Goal: Navigation & Orientation: Find specific page/section

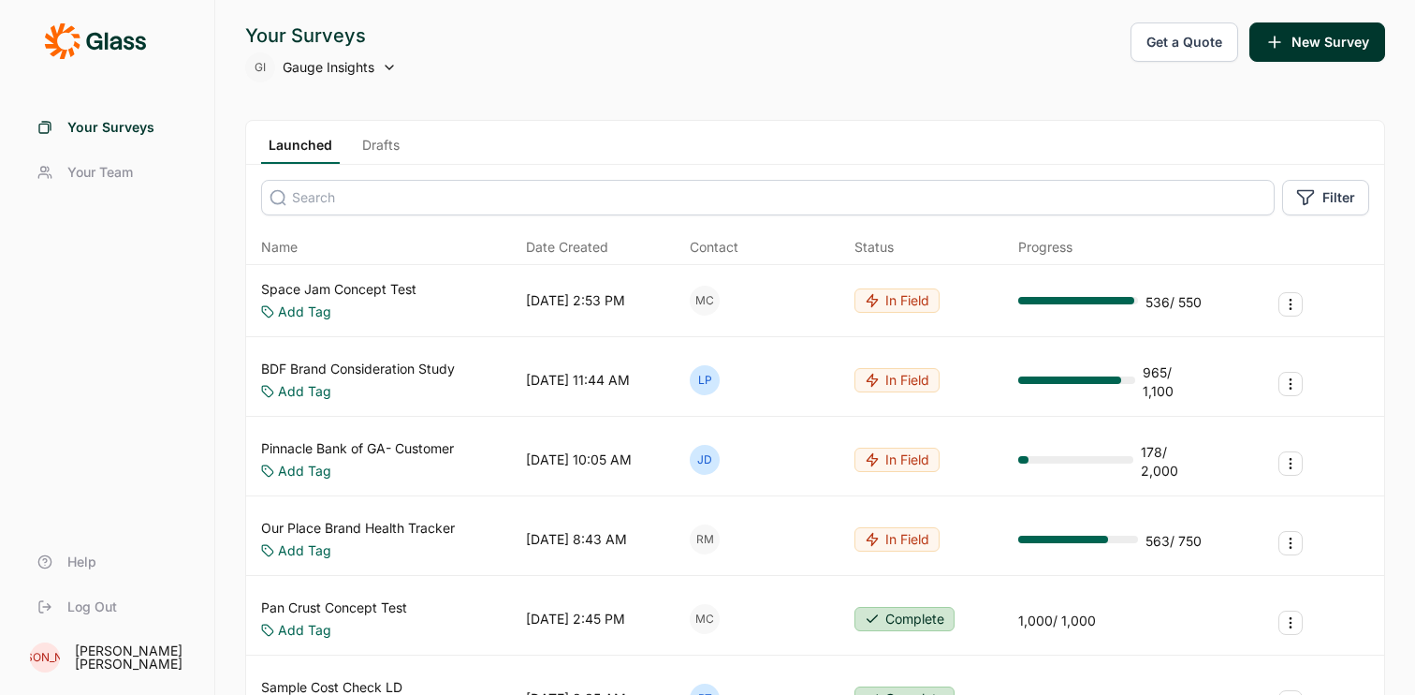
click at [385, 148] on link "Drafts" at bounding box center [381, 150] width 52 height 28
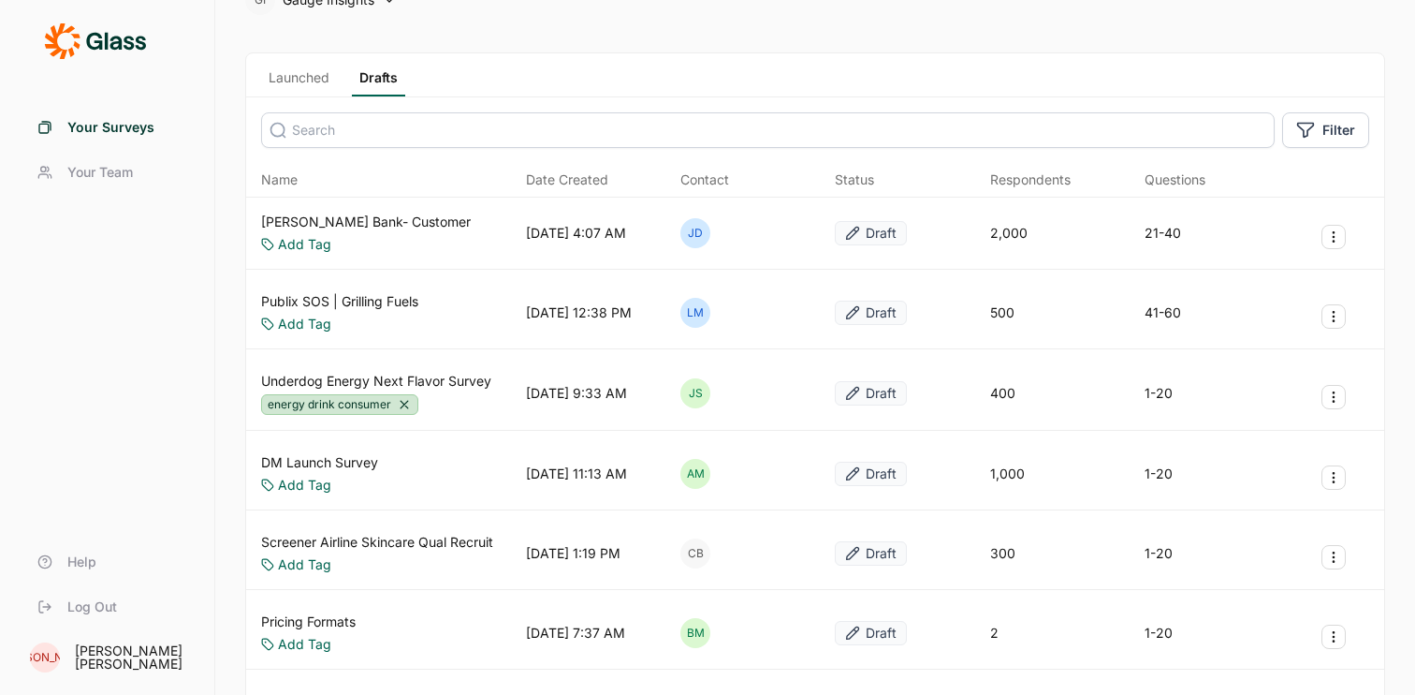
scroll to position [73, 0]
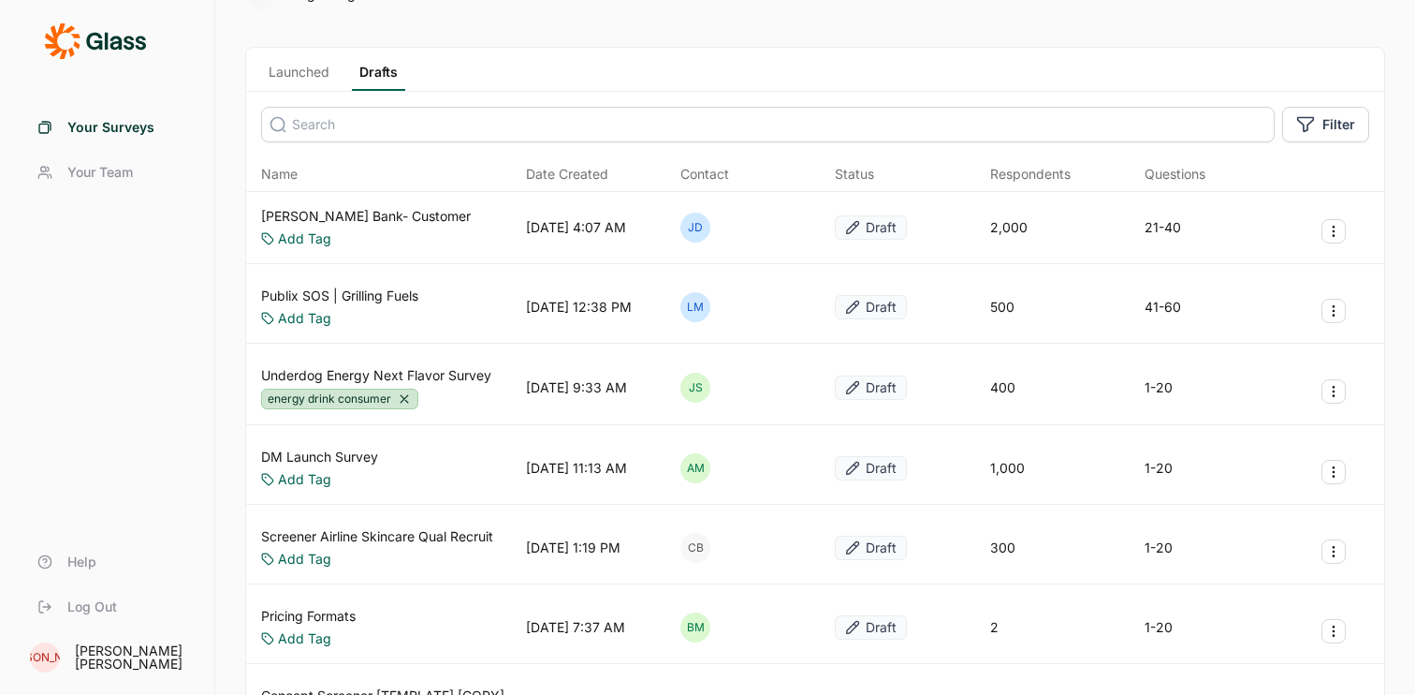
click at [303, 87] on link "Launched" at bounding box center [299, 77] width 76 height 28
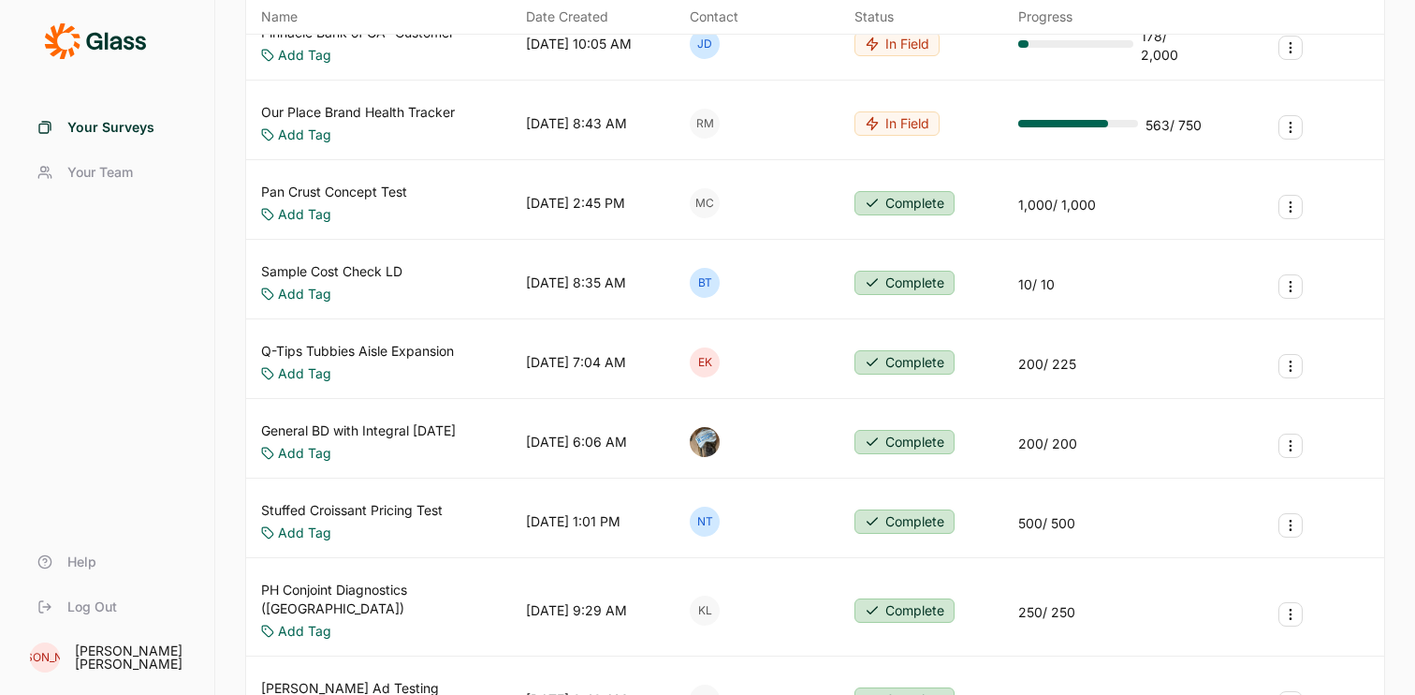
scroll to position [577, 0]
